Goal: Task Accomplishment & Management: Use online tool/utility

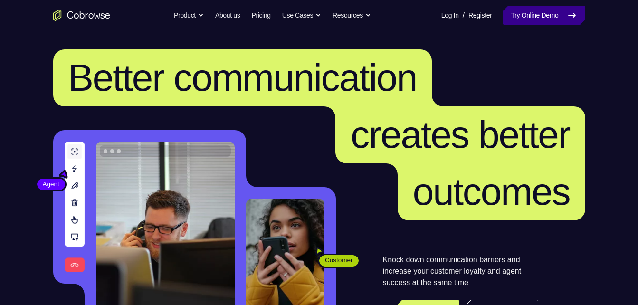
click at [548, 11] on link "Try Online Demo" at bounding box center [544, 15] width 82 height 19
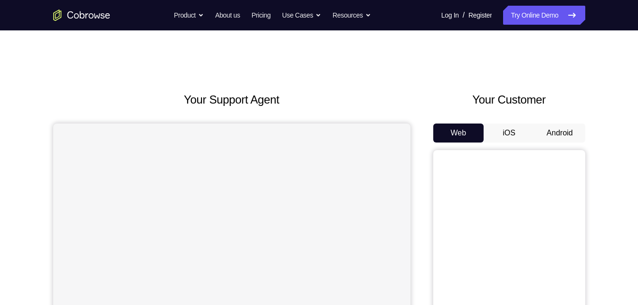
click at [563, 134] on button "Android" at bounding box center [559, 132] width 51 height 19
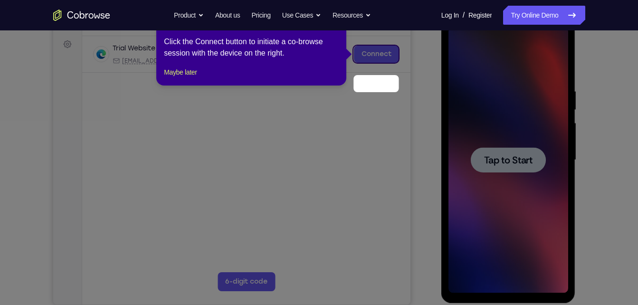
scroll to position [107, 0]
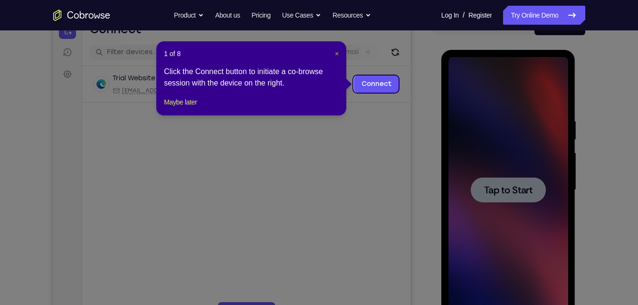
click at [336, 54] on span "×" at bounding box center [337, 54] width 4 height 8
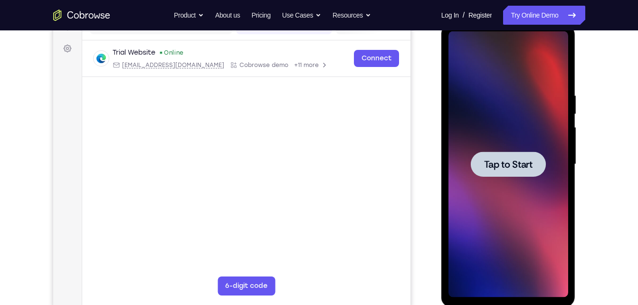
scroll to position [133, 0]
click at [508, 161] on span "Tap to Start" at bounding box center [508, 163] width 48 height 9
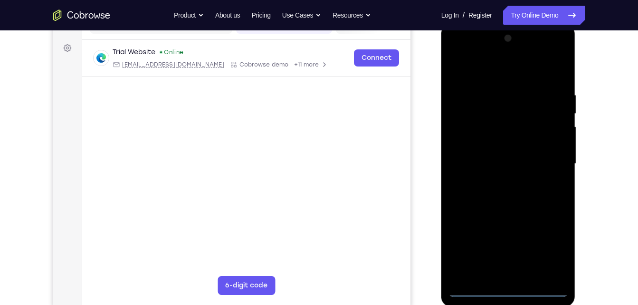
click at [507, 291] on div at bounding box center [508, 164] width 120 height 266
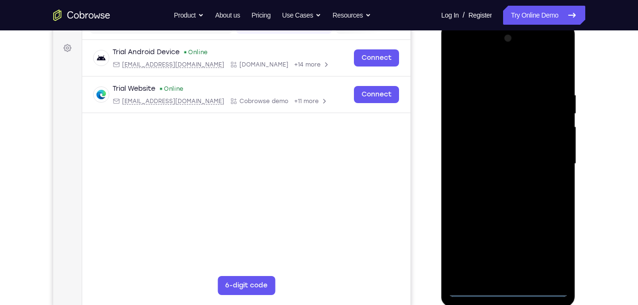
click at [544, 243] on div at bounding box center [508, 164] width 120 height 266
click at [456, 53] on div at bounding box center [508, 164] width 120 height 266
click at [552, 159] on div at bounding box center [508, 164] width 120 height 266
click at [498, 181] on div at bounding box center [508, 164] width 120 height 266
click at [495, 213] on div at bounding box center [508, 164] width 120 height 266
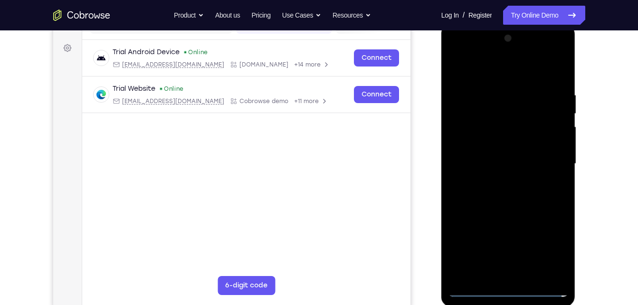
click at [497, 126] on div at bounding box center [508, 164] width 120 height 266
click at [486, 123] on div at bounding box center [508, 164] width 120 height 266
click at [564, 187] on div at bounding box center [508, 164] width 120 height 266
click at [561, 184] on div at bounding box center [508, 164] width 120 height 266
click at [557, 188] on div at bounding box center [508, 164] width 120 height 266
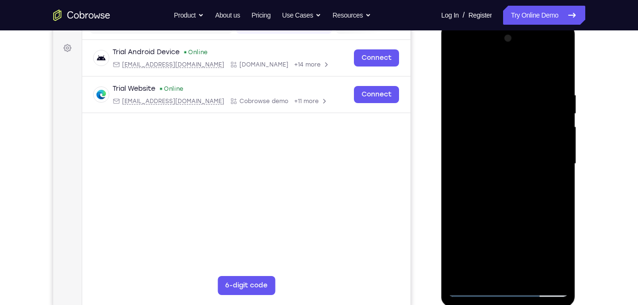
click at [560, 188] on div at bounding box center [508, 164] width 120 height 266
click at [456, 184] on div at bounding box center [508, 164] width 120 height 266
click at [560, 187] on div at bounding box center [508, 164] width 120 height 266
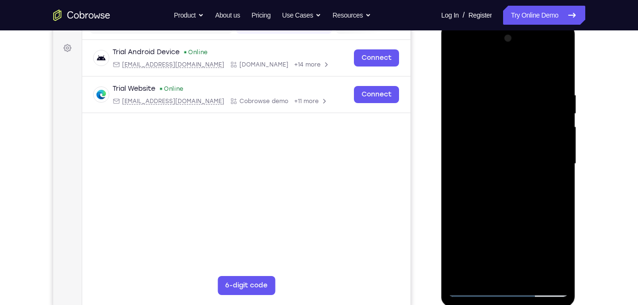
click at [455, 185] on div at bounding box center [508, 164] width 120 height 266
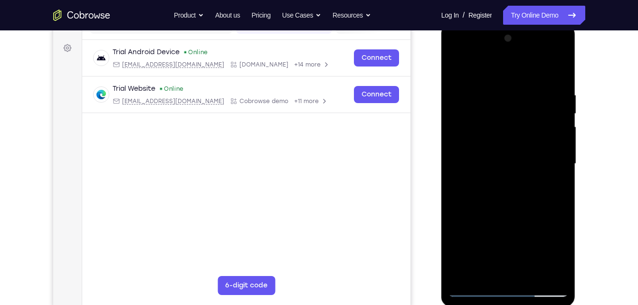
click at [455, 185] on div at bounding box center [508, 164] width 120 height 266
click at [455, 186] on div at bounding box center [508, 164] width 120 height 266
click at [496, 86] on div at bounding box center [508, 164] width 120 height 266
click at [542, 272] on div at bounding box center [508, 164] width 120 height 266
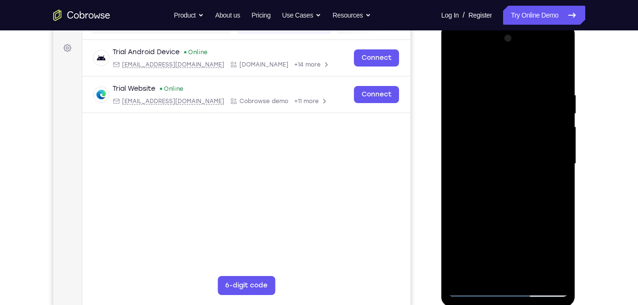
click at [556, 195] on div at bounding box center [508, 164] width 120 height 266
click at [544, 269] on div at bounding box center [508, 164] width 120 height 266
click at [558, 187] on div at bounding box center [508, 164] width 120 height 266
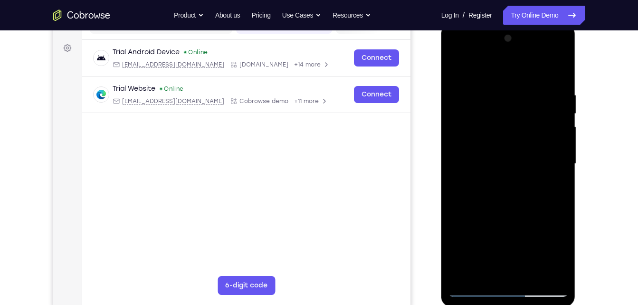
click at [546, 165] on div at bounding box center [508, 164] width 120 height 266
click at [556, 75] on div at bounding box center [508, 164] width 120 height 266
click at [529, 88] on div at bounding box center [508, 164] width 120 height 266
click at [541, 142] on div at bounding box center [508, 164] width 120 height 266
click at [559, 66] on div at bounding box center [508, 164] width 120 height 266
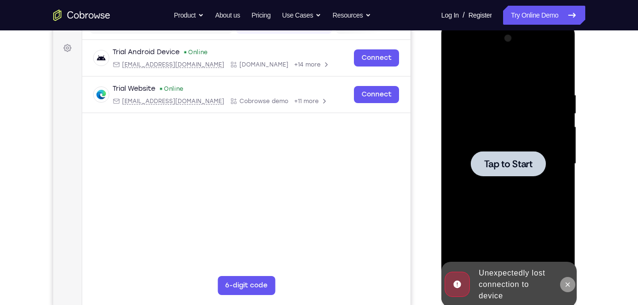
click at [563, 281] on button at bounding box center [567, 284] width 15 height 15
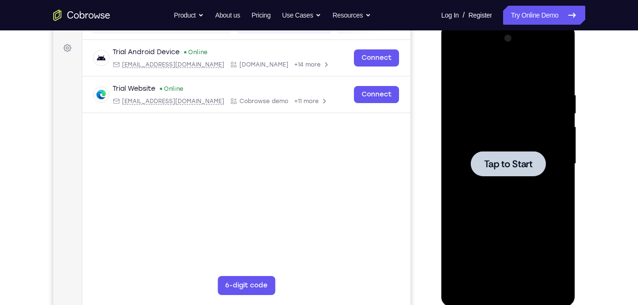
click at [517, 171] on div at bounding box center [507, 163] width 75 height 25
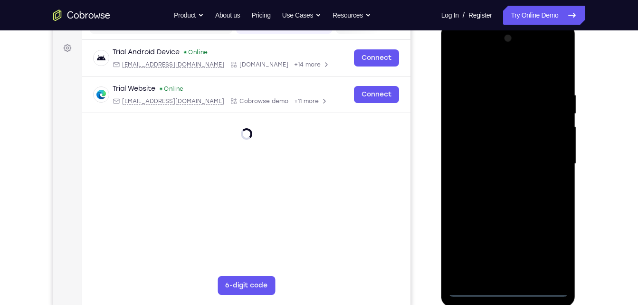
click at [509, 288] on div at bounding box center [508, 164] width 120 height 266
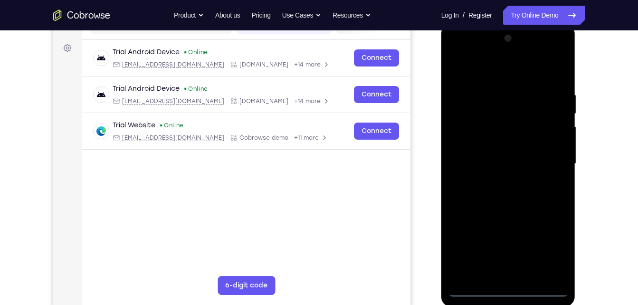
click at [552, 246] on div at bounding box center [508, 164] width 120 height 266
click at [459, 55] on div at bounding box center [508, 164] width 120 height 266
click at [544, 158] on div at bounding box center [508, 164] width 120 height 266
click at [498, 180] on div at bounding box center [508, 164] width 120 height 266
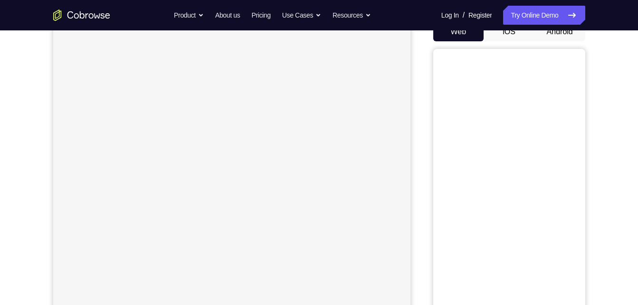
scroll to position [101, 0]
click at [527, 16] on link "Try Online Demo" at bounding box center [544, 15] width 82 height 19
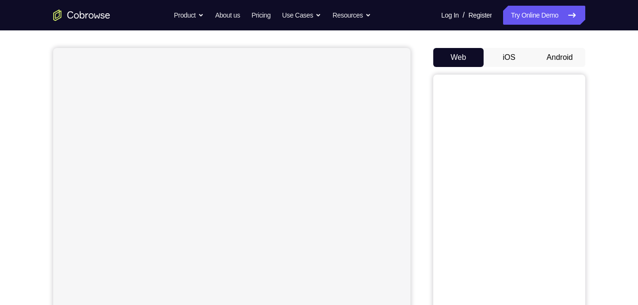
click at [559, 63] on button "Android" at bounding box center [559, 57] width 51 height 19
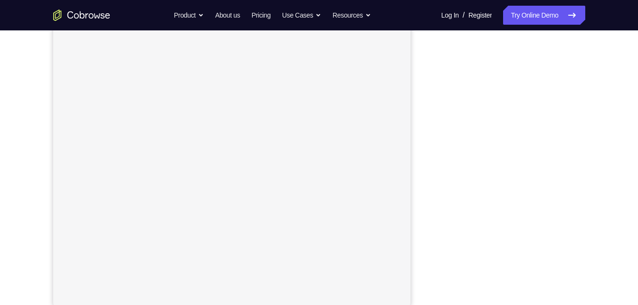
scroll to position [135, 0]
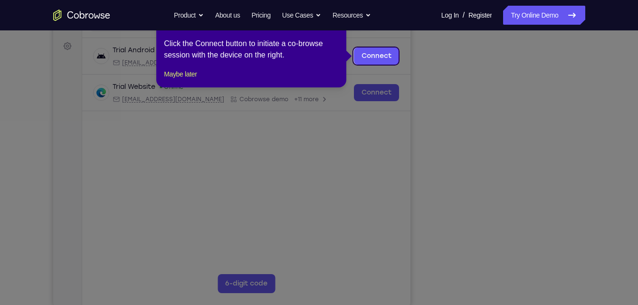
click at [507, 283] on icon at bounding box center [322, 152] width 645 height 305
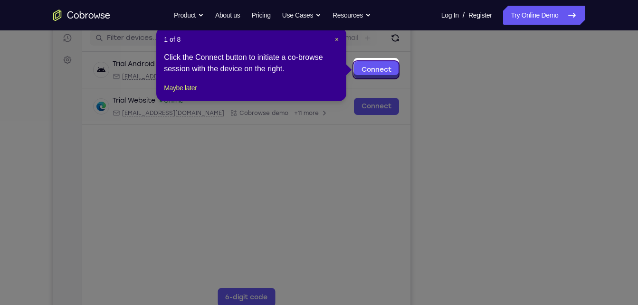
scroll to position [121, 0]
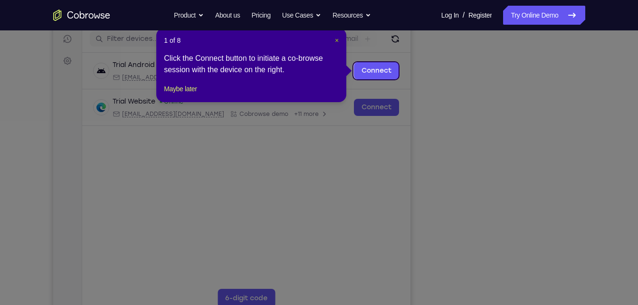
click at [336, 39] on span "×" at bounding box center [337, 41] width 4 height 8
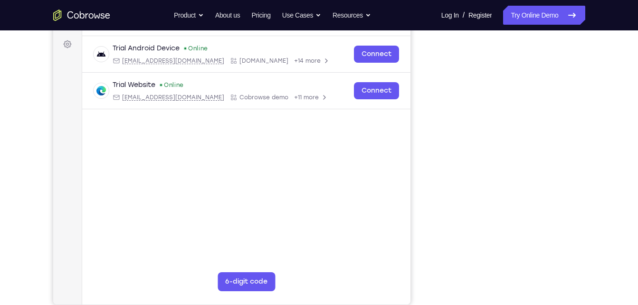
scroll to position [132, 0]
